Goal: Find specific page/section: Find specific page/section

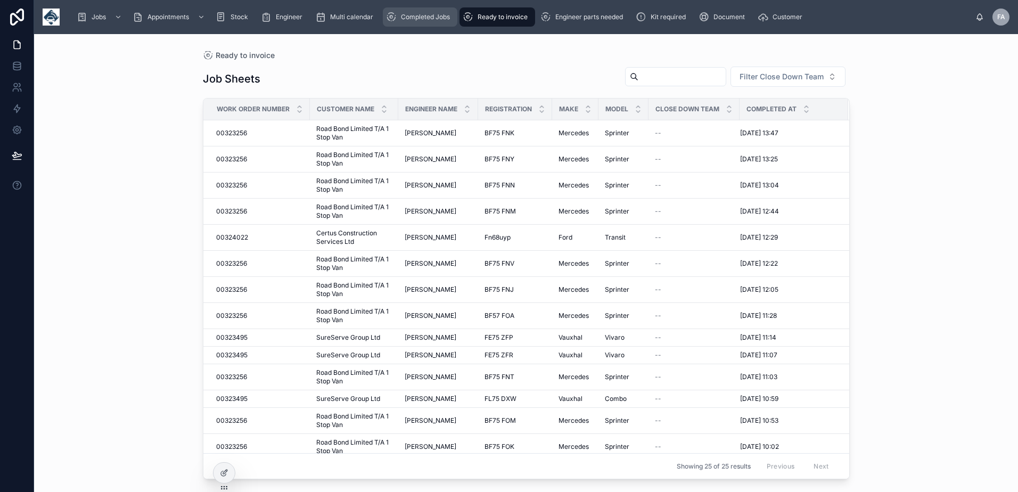
click at [429, 23] on div "Completed Jobs" at bounding box center [420, 17] width 68 height 17
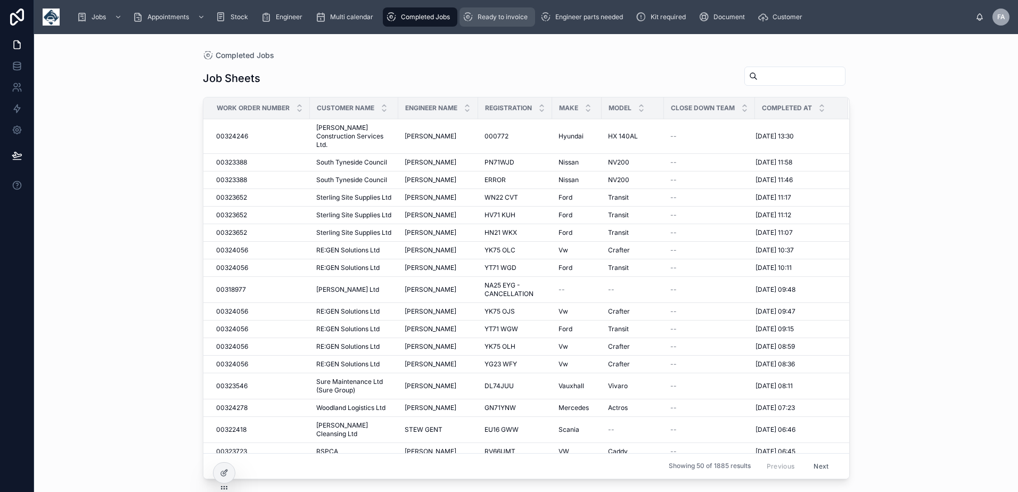
click at [513, 18] on span "Ready to invoice" at bounding box center [503, 17] width 50 height 9
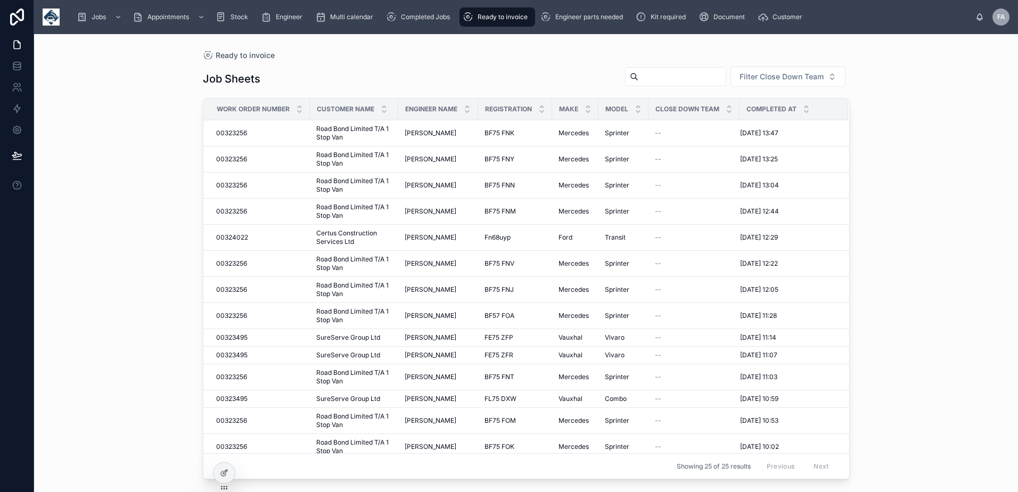
click at [640, 77] on input "text" at bounding box center [682, 76] width 87 height 15
type input "****"
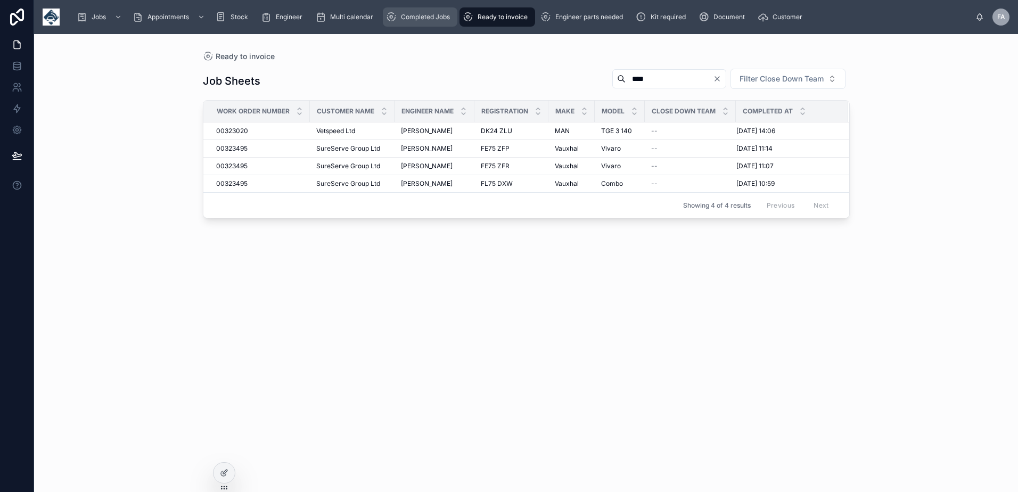
click at [421, 23] on div "Completed Jobs" at bounding box center [420, 17] width 68 height 17
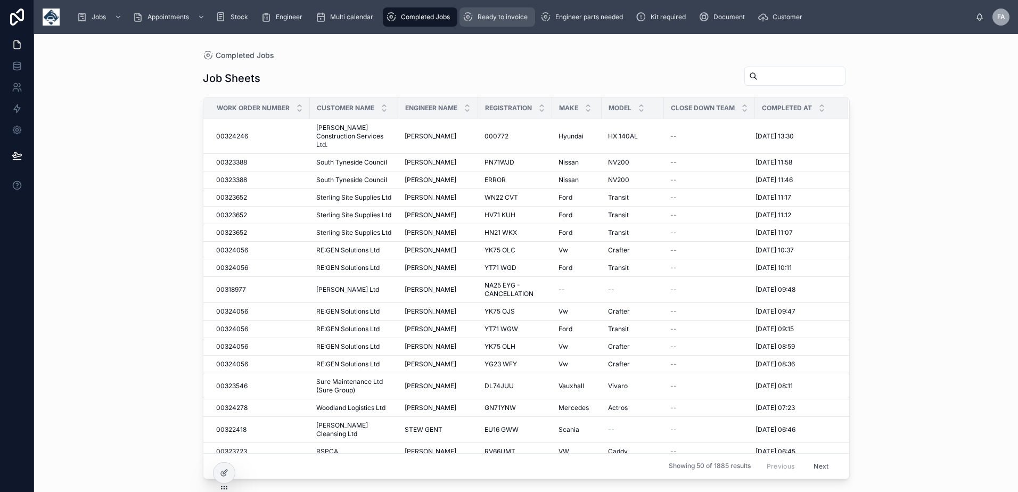
click at [485, 23] on div "Ready to invoice" at bounding box center [497, 17] width 69 height 17
